Goal: Navigation & Orientation: Find specific page/section

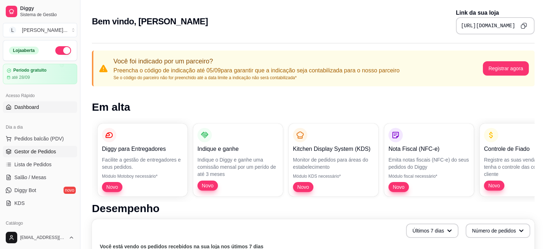
click at [41, 156] on link "Gestor de Pedidos" at bounding box center [40, 151] width 74 height 11
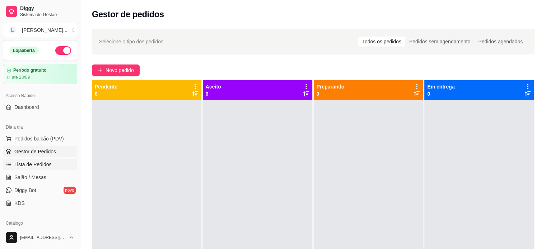
click at [34, 167] on span "Lista de Pedidos" at bounding box center [32, 164] width 37 height 7
